Goal: Use online tool/utility: Utilize a website feature to perform a specific function

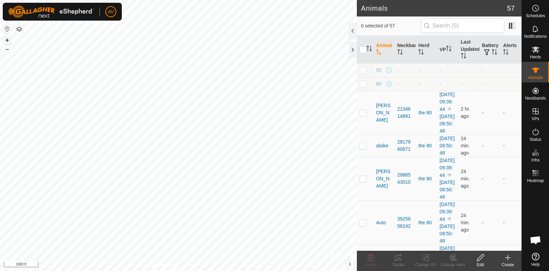
click at [9, 39] on button "+" at bounding box center [7, 40] width 8 height 8
click at [10, 42] on button "+" at bounding box center [7, 40] width 8 height 8
click at [399, 258] on icon at bounding box center [398, 257] width 8 height 8
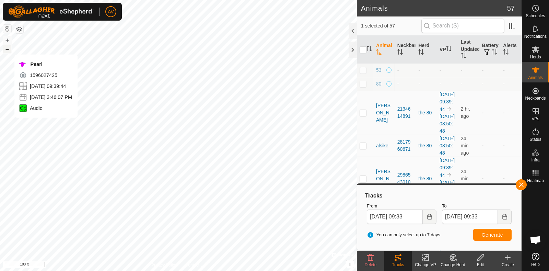
click at [6, 47] on button "–" at bounding box center [7, 49] width 8 height 8
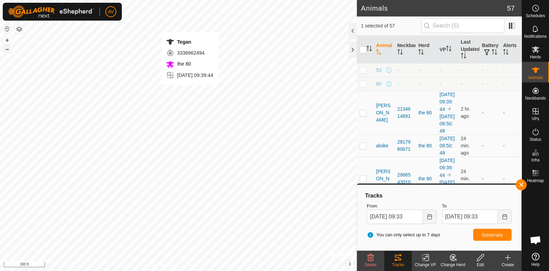
checkbox input "false"
checkbox input "true"
click at [487, 238] on button "Generate" at bounding box center [492, 235] width 38 height 12
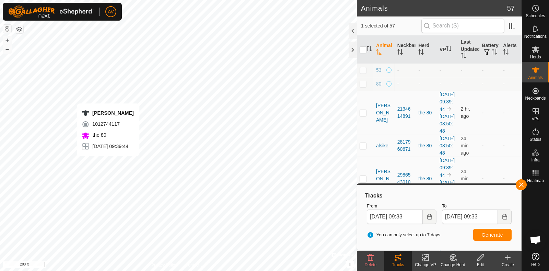
checkbox input "true"
checkbox input "false"
click at [495, 232] on span "Generate" at bounding box center [492, 234] width 21 height 5
checkbox input "true"
checkbox input "false"
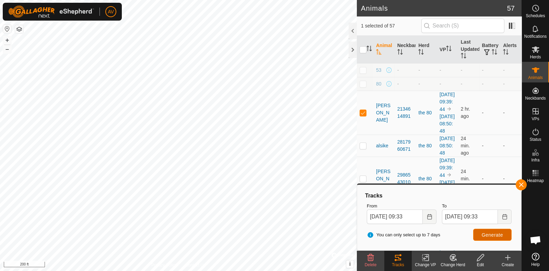
click at [491, 235] on span "Generate" at bounding box center [492, 234] width 21 height 5
click at [7, 39] on button "+" at bounding box center [7, 40] width 8 height 8
click at [369, 135] on div "Animals 57 1 selected of 57 Animal Neckband Herd VP Last Updated Battery Alerts…" at bounding box center [261, 135] width 522 height 271
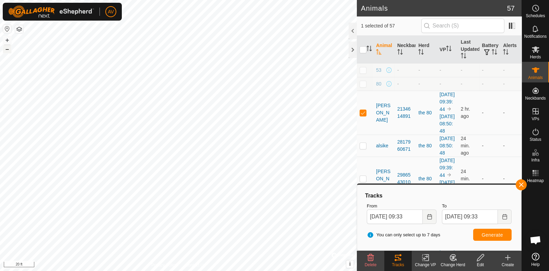
click at [6, 46] on button "–" at bounding box center [7, 49] width 8 height 8
click at [7, 40] on button "+" at bounding box center [7, 40] width 8 height 8
click at [8, 51] on button "–" at bounding box center [7, 49] width 8 height 8
click at [10, 49] on button "–" at bounding box center [7, 49] width 8 height 8
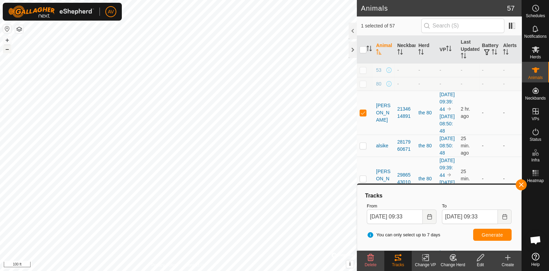
click at [10, 49] on button "–" at bounding box center [7, 49] width 8 height 8
click at [7, 38] on button "+" at bounding box center [7, 40] width 8 height 8
checkbox input "false"
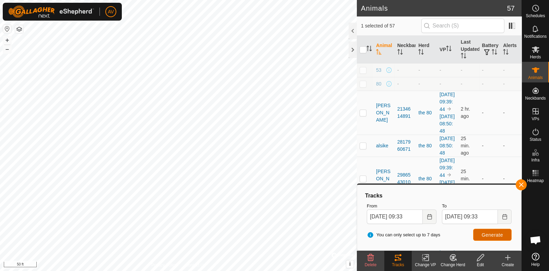
click at [507, 239] on button "Generate" at bounding box center [492, 235] width 38 height 12
click at [7, 50] on button "–" at bounding box center [7, 49] width 8 height 8
checkbox input "false"
checkbox input "true"
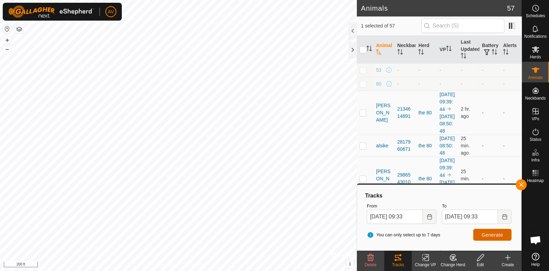
click at [502, 232] on span "Generate" at bounding box center [492, 234] width 21 height 5
click at [522, 181] on button "button" at bounding box center [521, 184] width 11 height 11
